Goal: Task Accomplishment & Management: Manage account settings

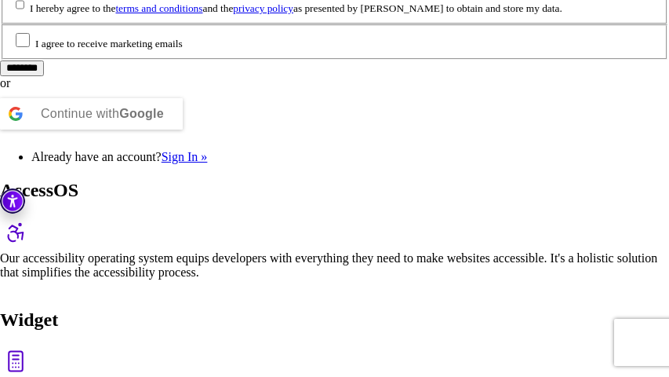
scroll to position [622, 0]
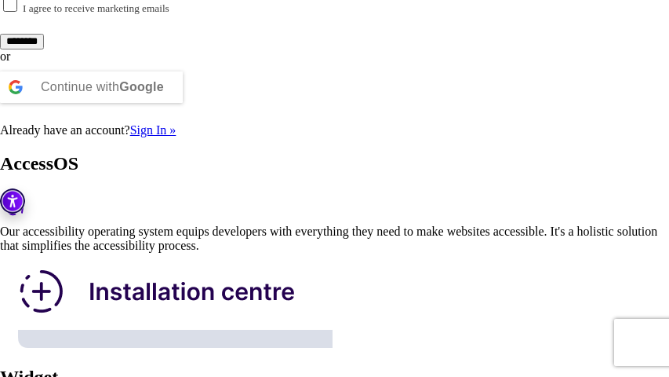
click at [164, 103] on div "Continue with Google" at bounding box center [102, 86] width 123 height 31
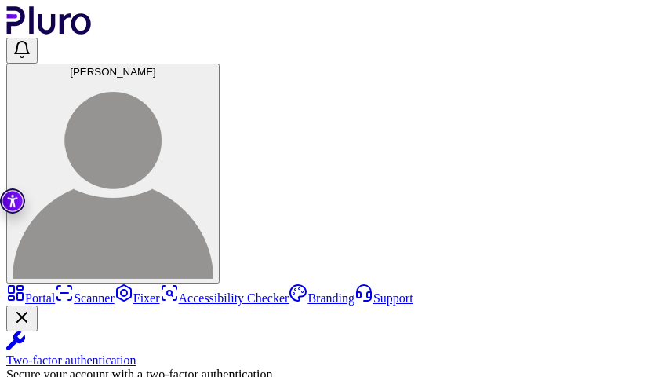
click at [31, 308] on icon "Close Two-factor authentication notification" at bounding box center [22, 317] width 19 height 19
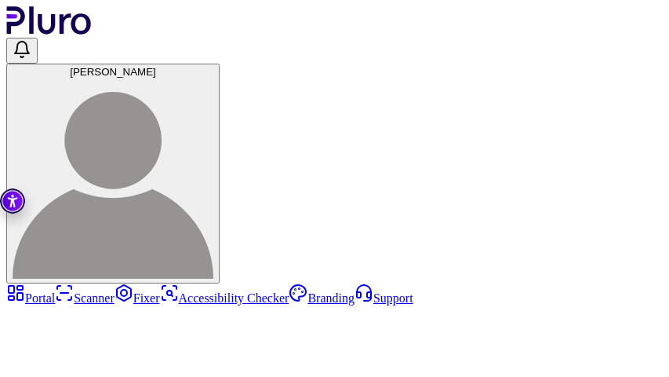
click at [76, 353] on div "Two-factor authentication" at bounding box center [334, 360] width 657 height 14
